Goal: Contribute content: Add original content to the website for others to see

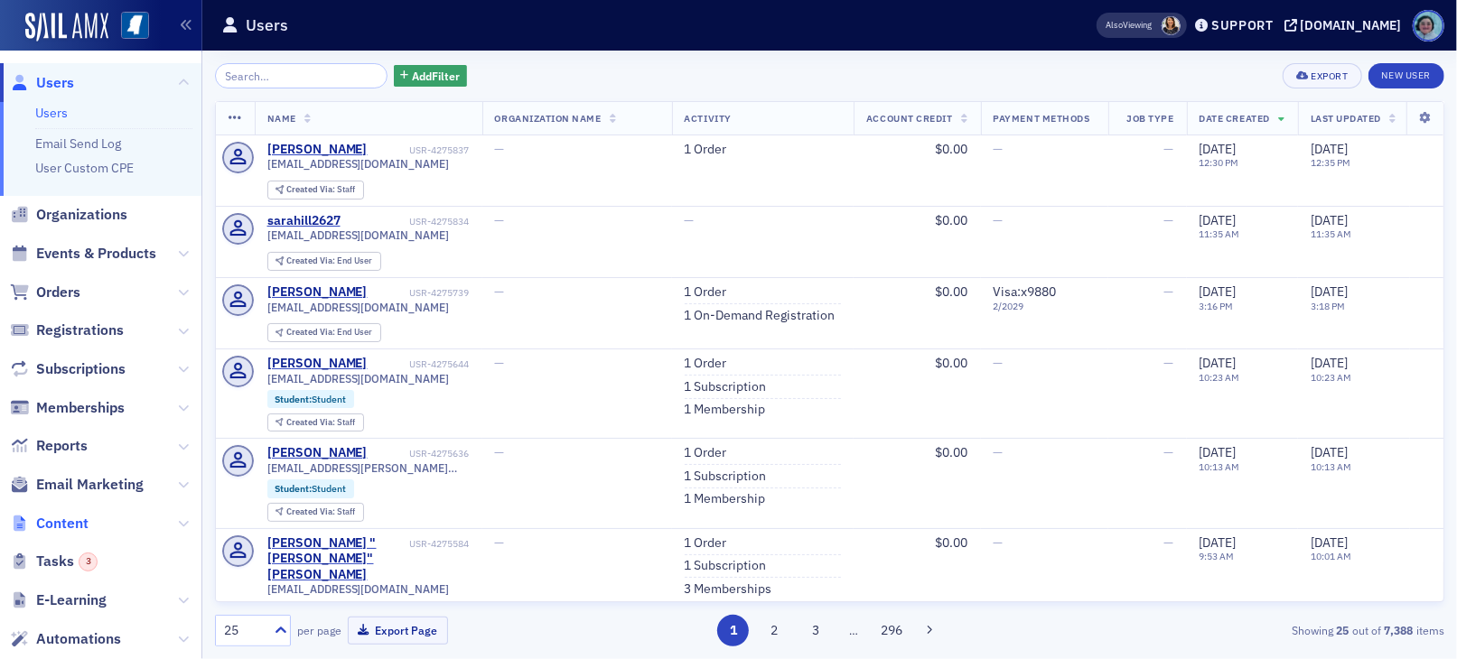
click at [71, 525] on span "Content" at bounding box center [62, 524] width 52 height 20
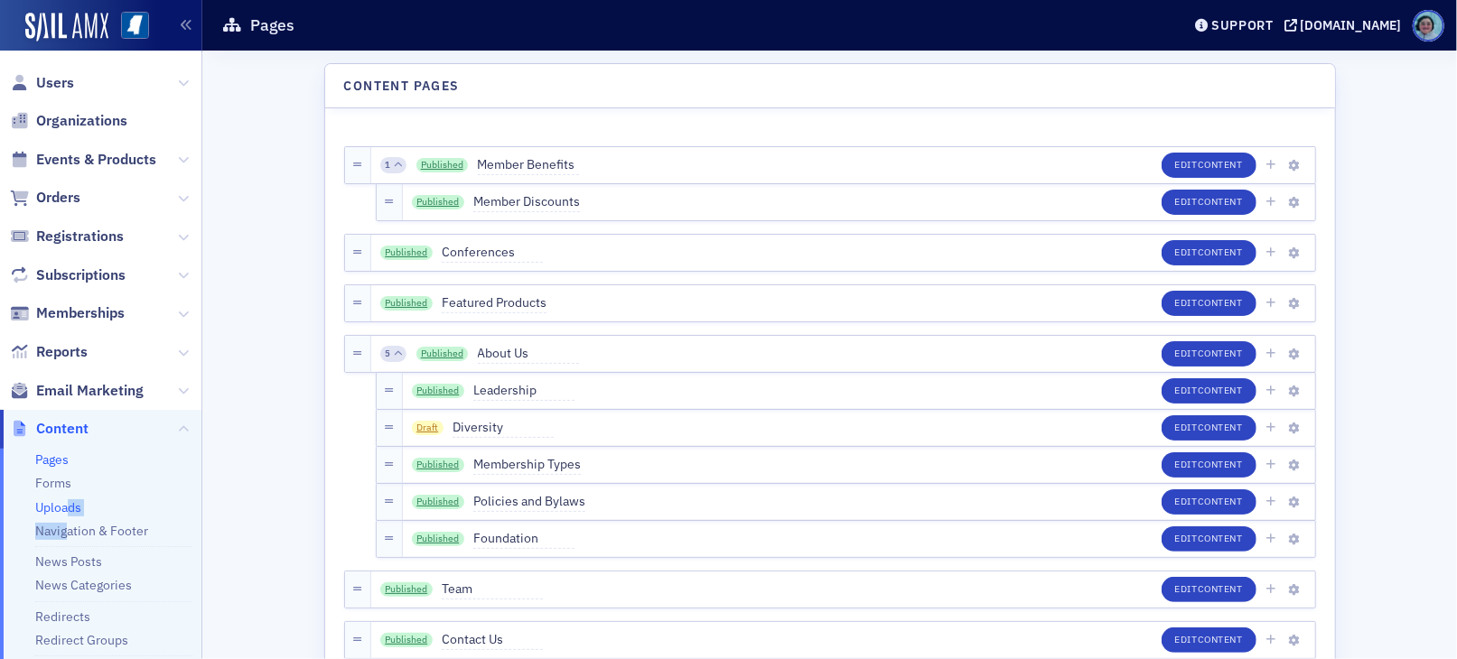
drag, startPoint x: 70, startPoint y: 520, endPoint x: 68, endPoint y: 508, distance: 11.9
click at [68, 509] on ul "Pages Forms Uploads Navigation & Footer News Posts News Categories Redirects Re…" at bounding box center [100, 586] width 201 height 275
click at [68, 508] on link "Uploads" at bounding box center [58, 507] width 46 height 16
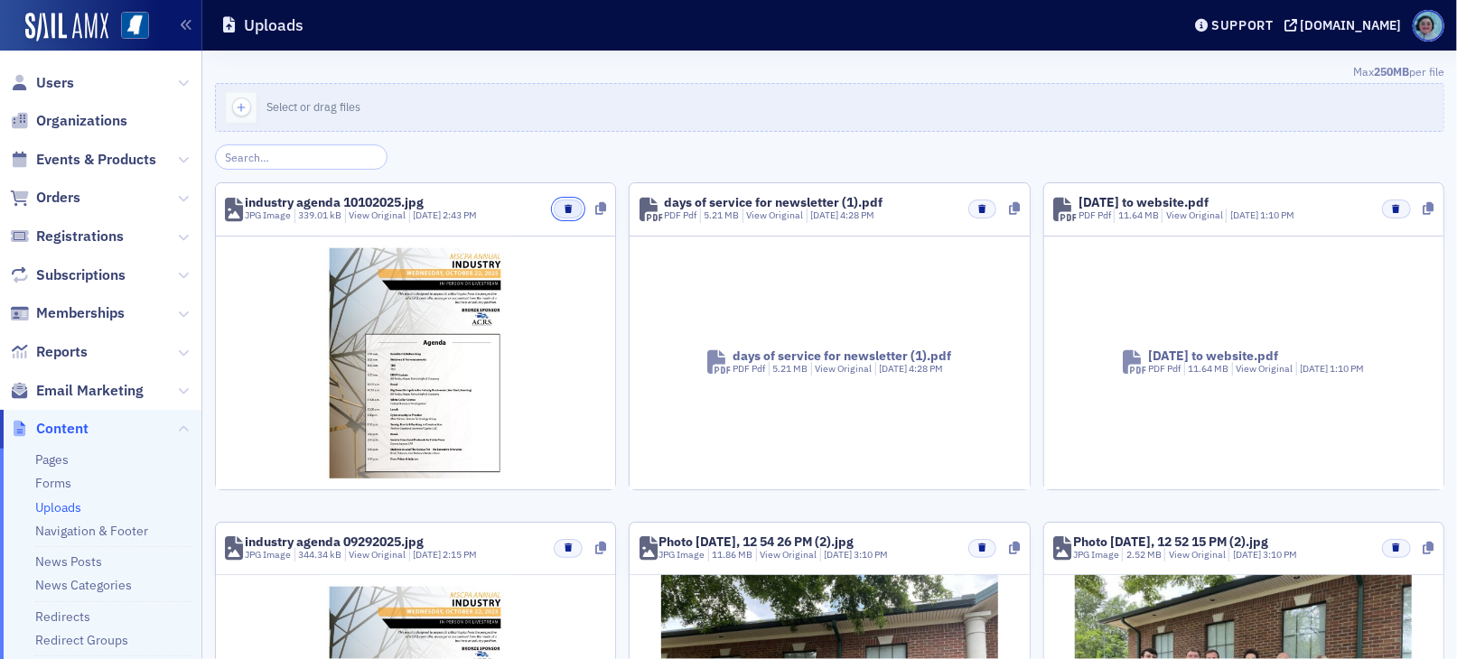
click at [554, 211] on button "button" at bounding box center [568, 209] width 28 height 19
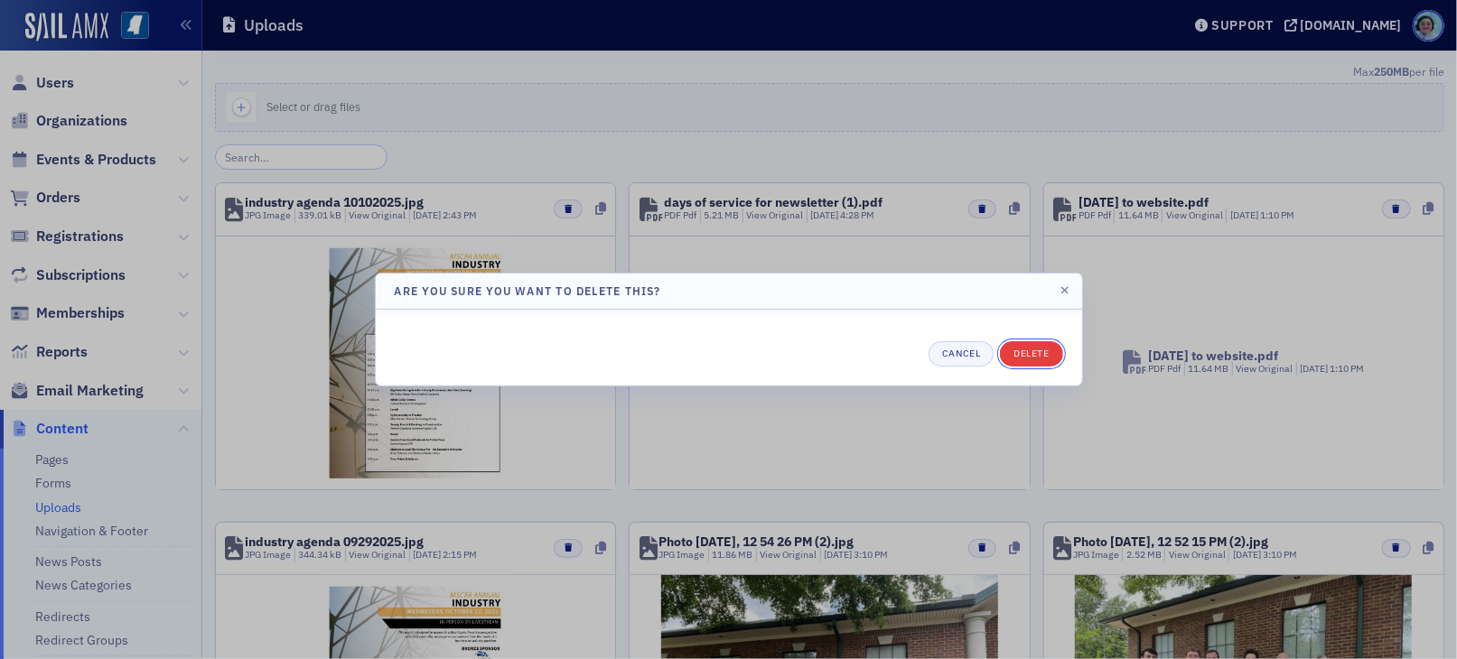
click at [1053, 357] on button "Delete" at bounding box center [1031, 353] width 62 height 25
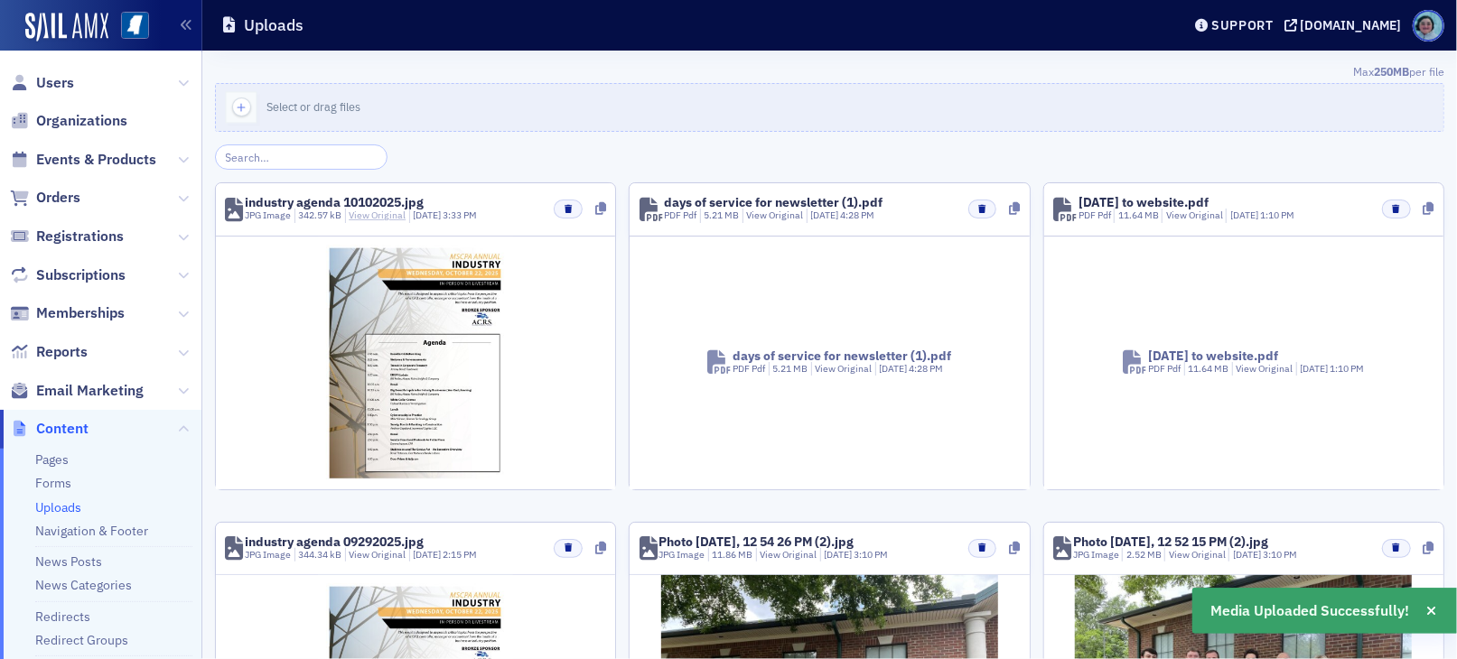
click at [378, 216] on link "View Original" at bounding box center [377, 215] width 57 height 13
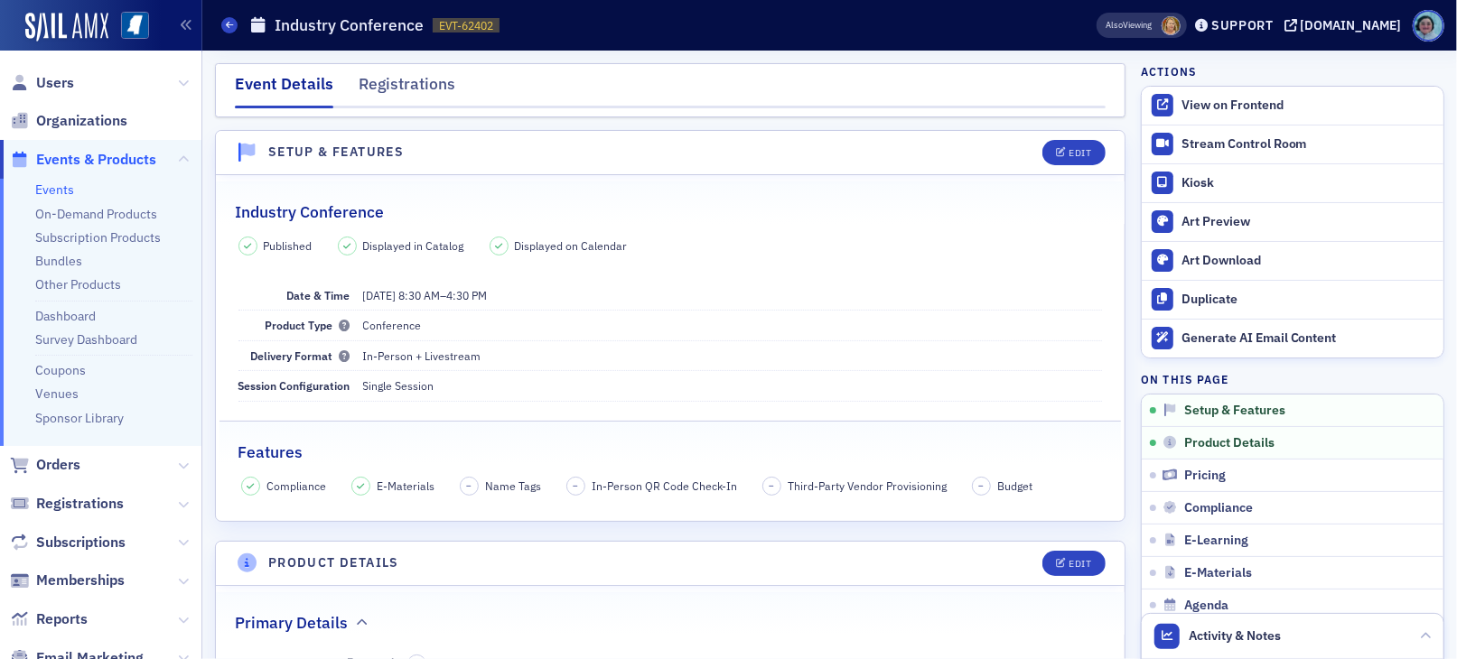
scroll to position [90, 0]
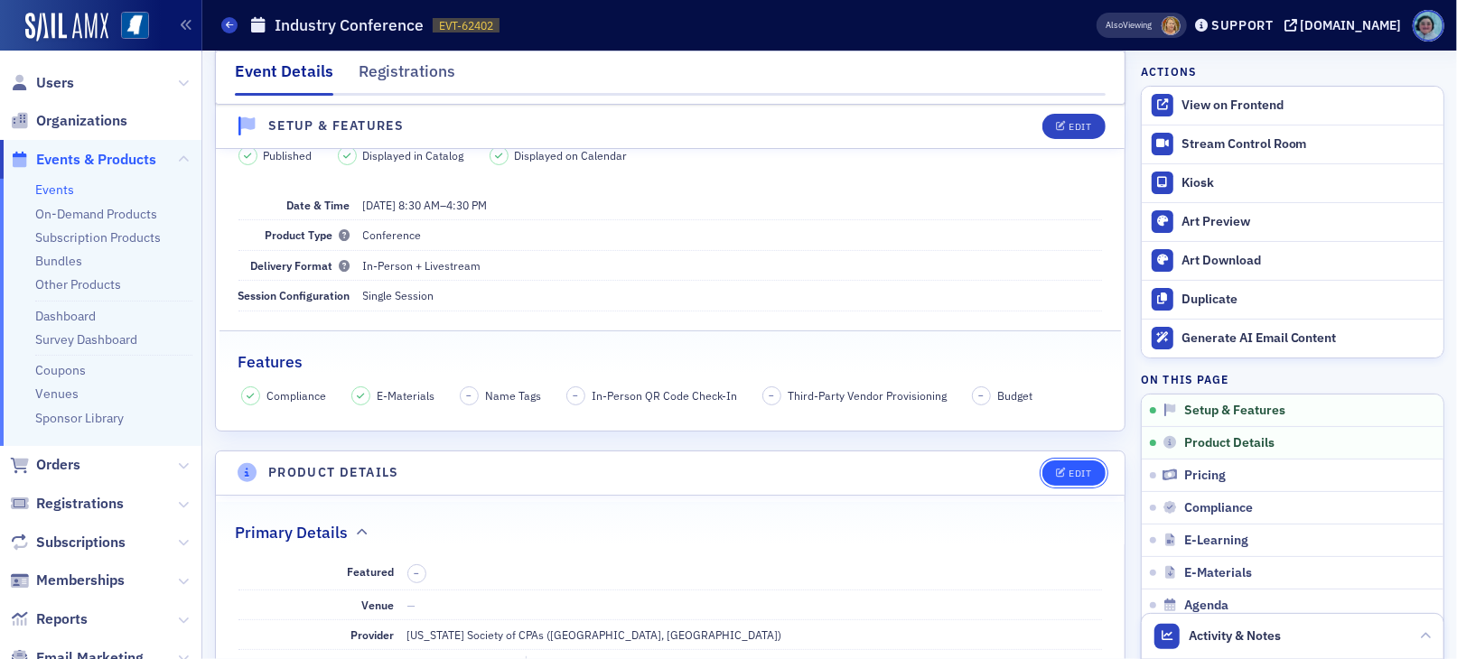
click at [1059, 479] on button "Edit" at bounding box center [1073, 473] width 62 height 25
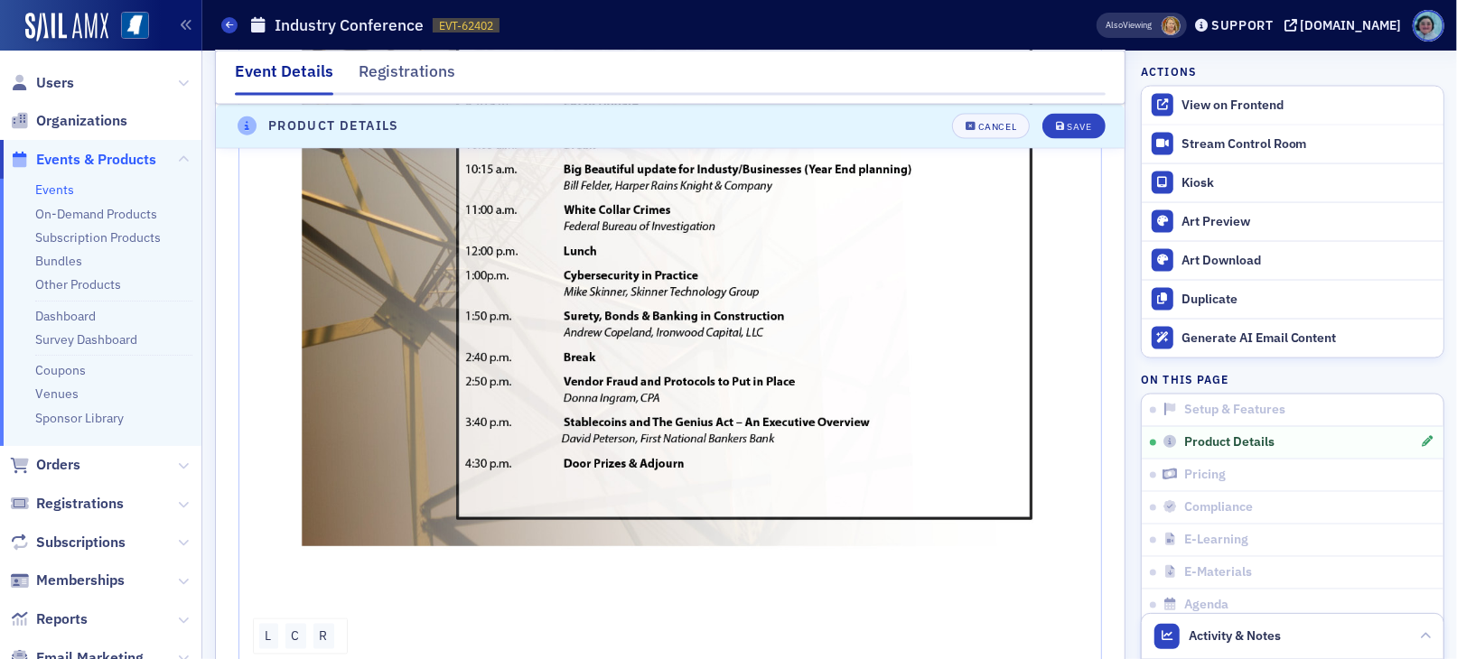
scroll to position [1877, 0]
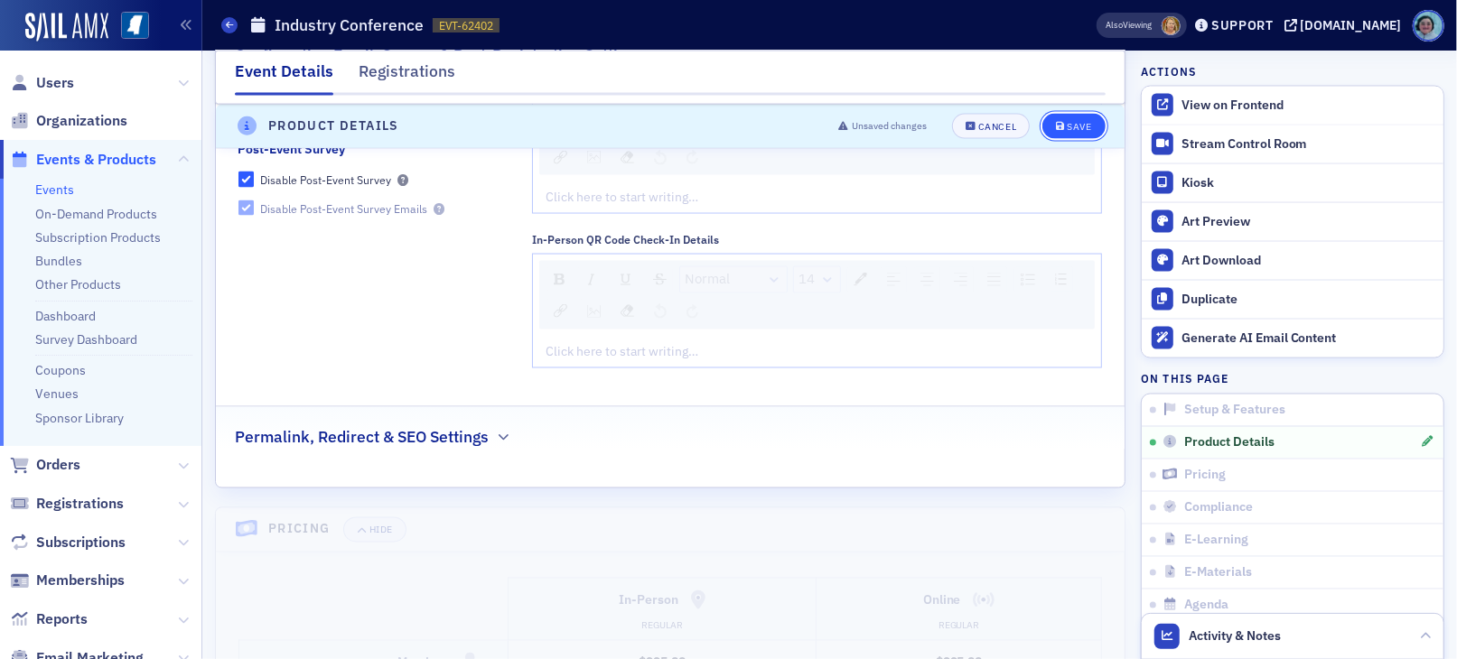
click at [1056, 129] on icon "submit" at bounding box center [1060, 127] width 9 height 10
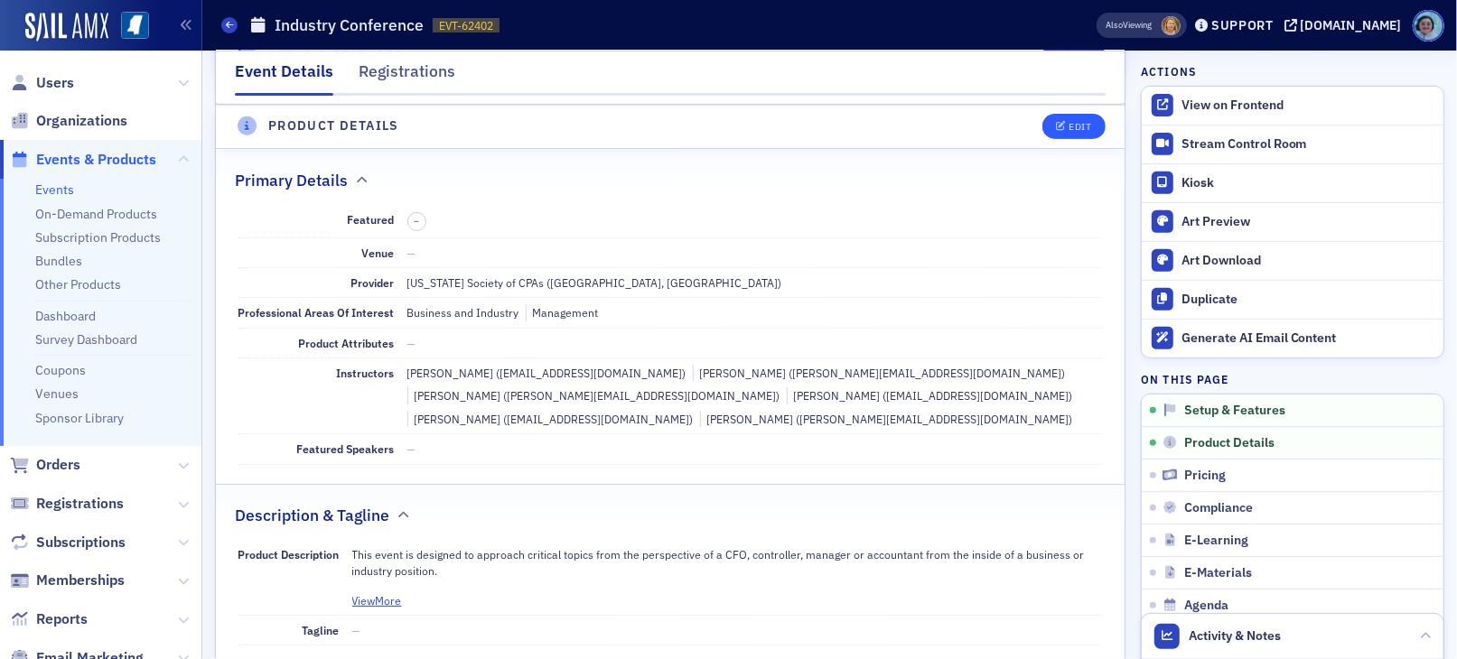
scroll to position [434, 0]
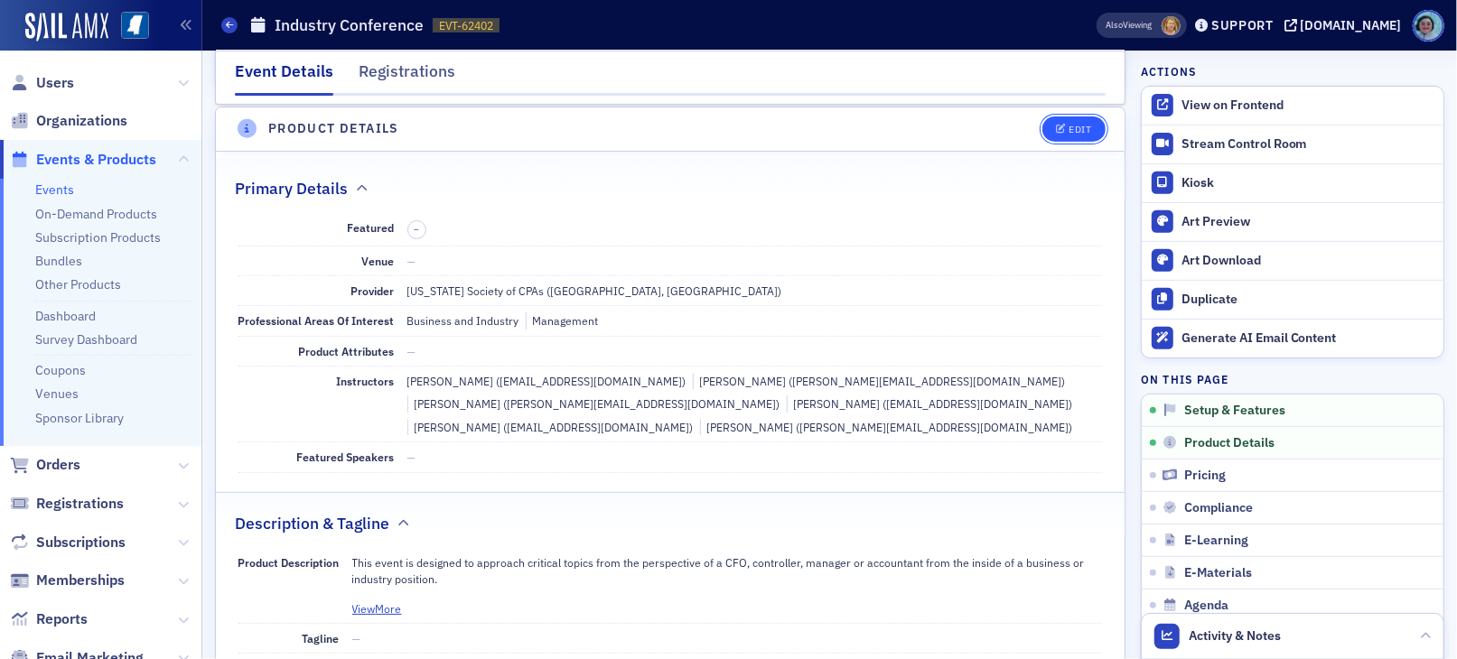
click at [1072, 135] on button "Edit" at bounding box center [1073, 128] width 62 height 25
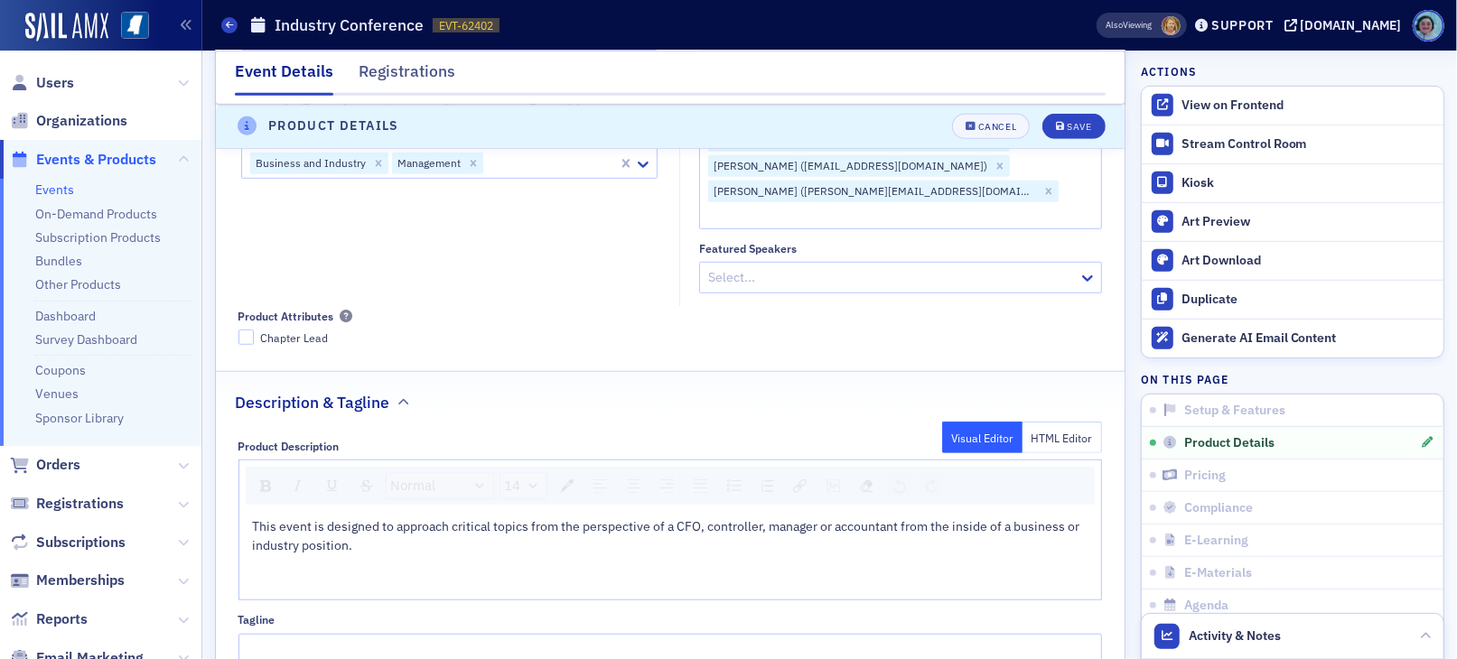
scroll to position [796, 0]
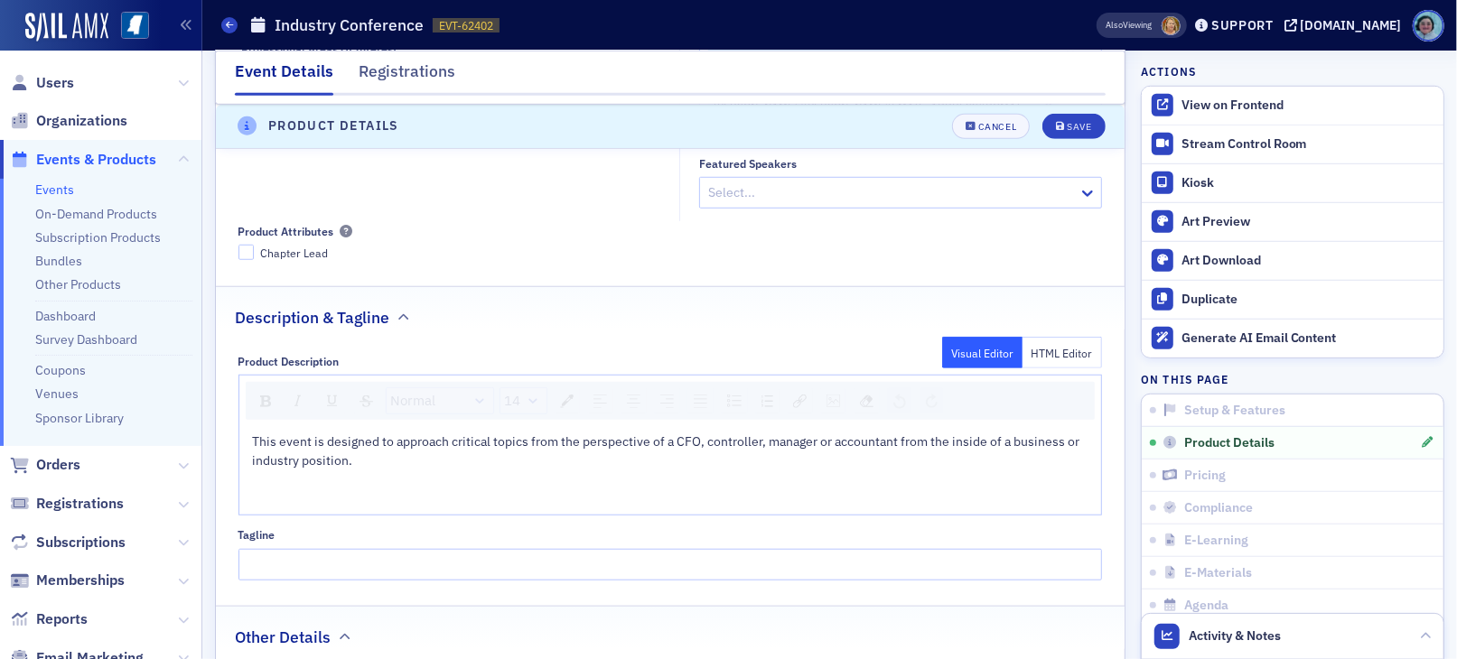
click at [432, 470] on div "rdw-editor" at bounding box center [671, 479] width 836 height 19
click at [426, 470] on div "To enrich screen reader interactions, please activate Accessibility in Grammarl…" at bounding box center [671, 479] width 836 height 19
click at [424, 489] on div "To enrich screen reader interactions, please activate Accessibility in Grammarl…" at bounding box center [671, 498] width 836 height 19
click at [826, 395] on img "rdw-image-control" at bounding box center [833, 401] width 14 height 13
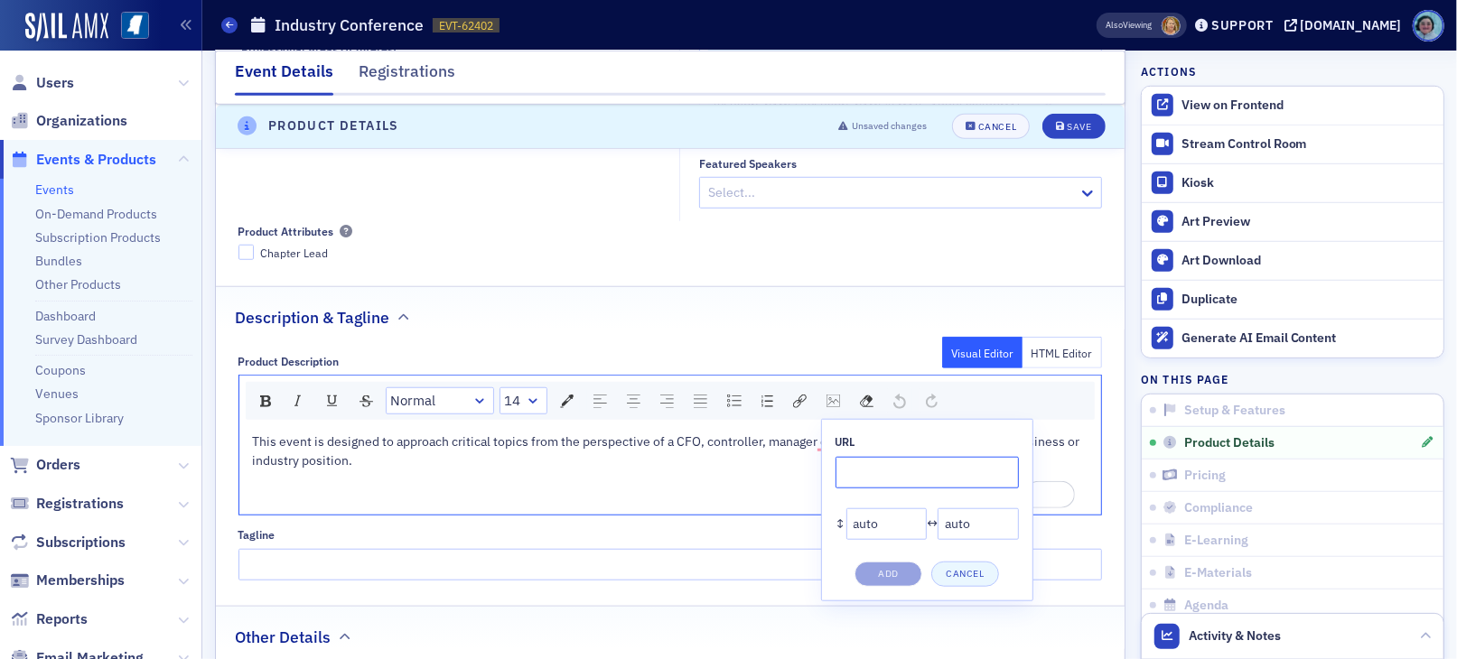
click at [900, 457] on input "rdw-image-control" at bounding box center [926, 473] width 183 height 32
paste input "[URL][DOMAIN_NAME]"
type input "[URL][DOMAIN_NAME]"
click at [898, 562] on button "Add" at bounding box center [888, 574] width 68 height 25
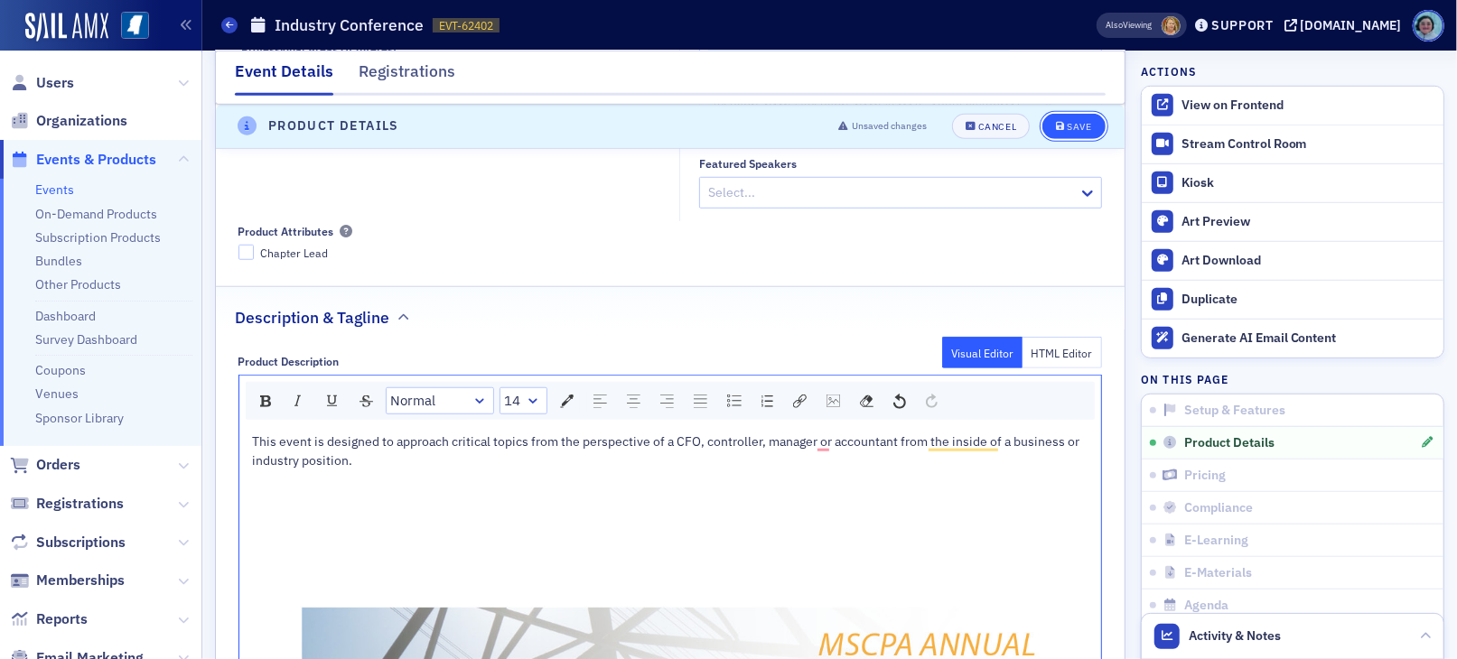
click at [1069, 117] on button "Save" at bounding box center [1073, 126] width 62 height 25
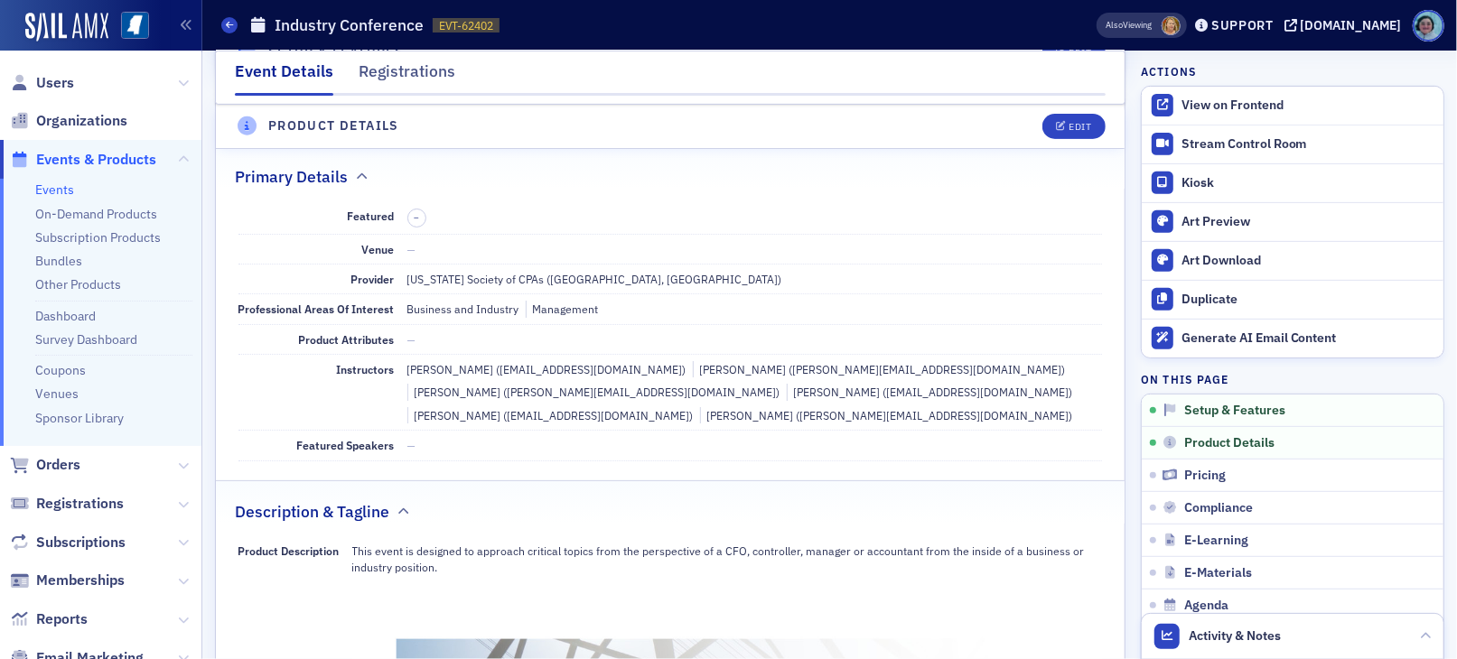
scroll to position [434, 0]
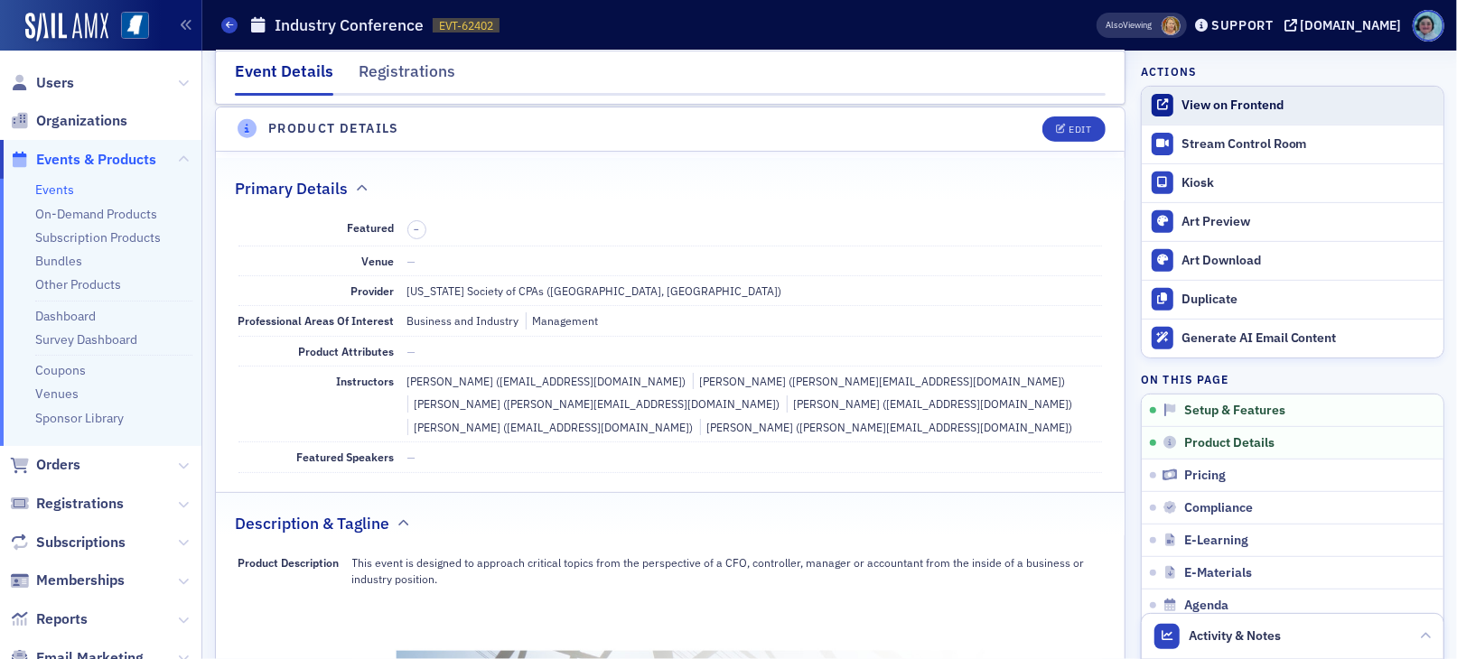
click at [1235, 101] on div "View on Frontend" at bounding box center [1307, 106] width 253 height 16
